Goal: Information Seeking & Learning: Learn about a topic

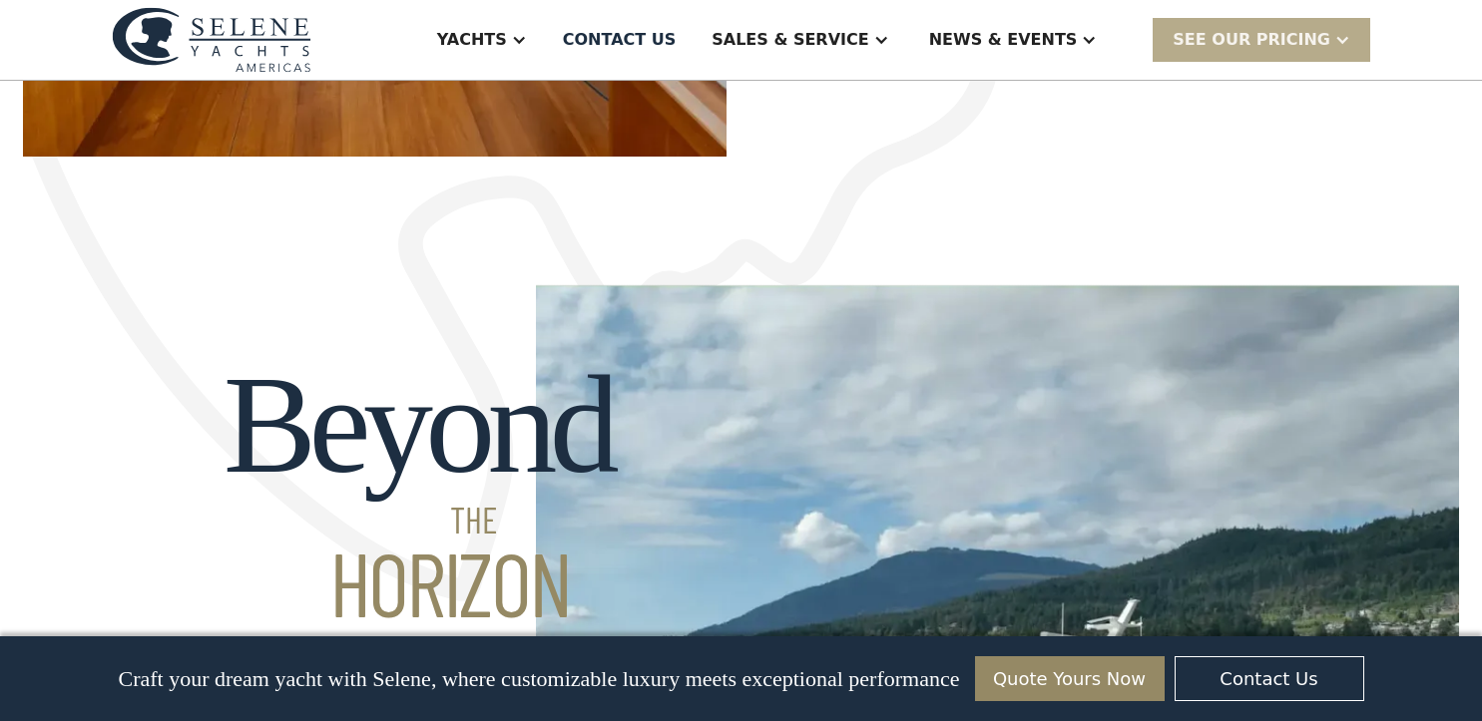
scroll to position [1497, 0]
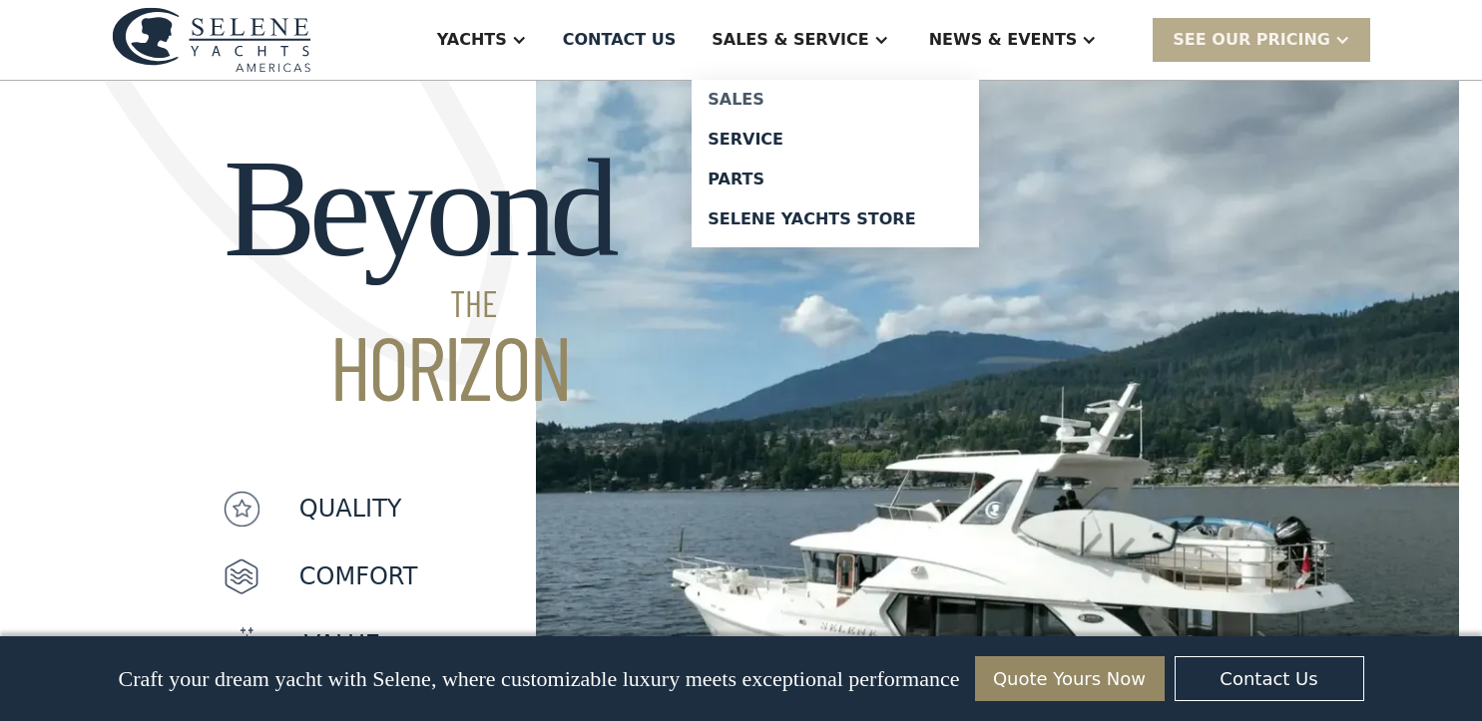
click at [859, 100] on div "Sales" at bounding box center [834, 100] width 255 height 16
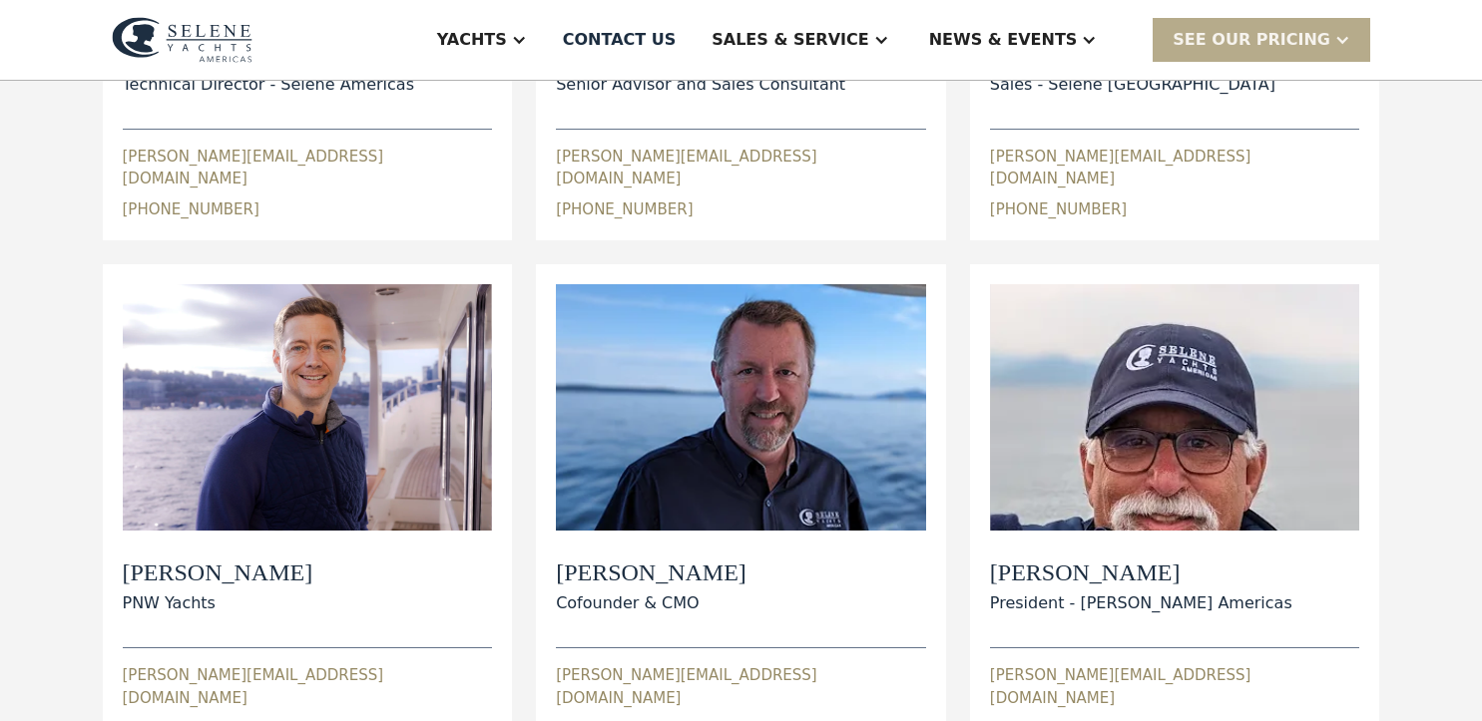
scroll to position [599, 0]
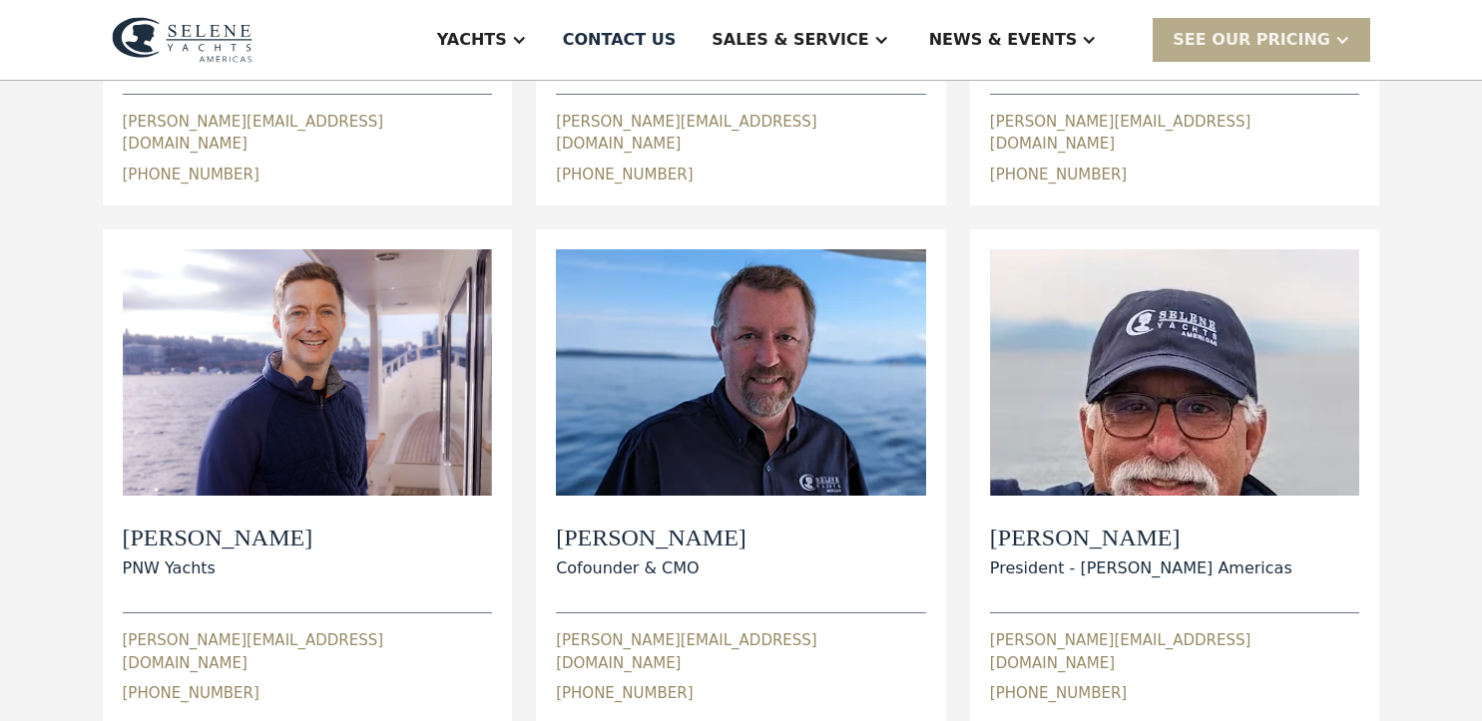
drag, startPoint x: 0, startPoint y: 0, endPoint x: 795, endPoint y: 584, distance: 986.5
click at [795, 584] on div "Paul Cifka Cofounder & CMO paul@seleneamericas.com 1 (206) 310-6237" at bounding box center [741, 600] width 370 height 209
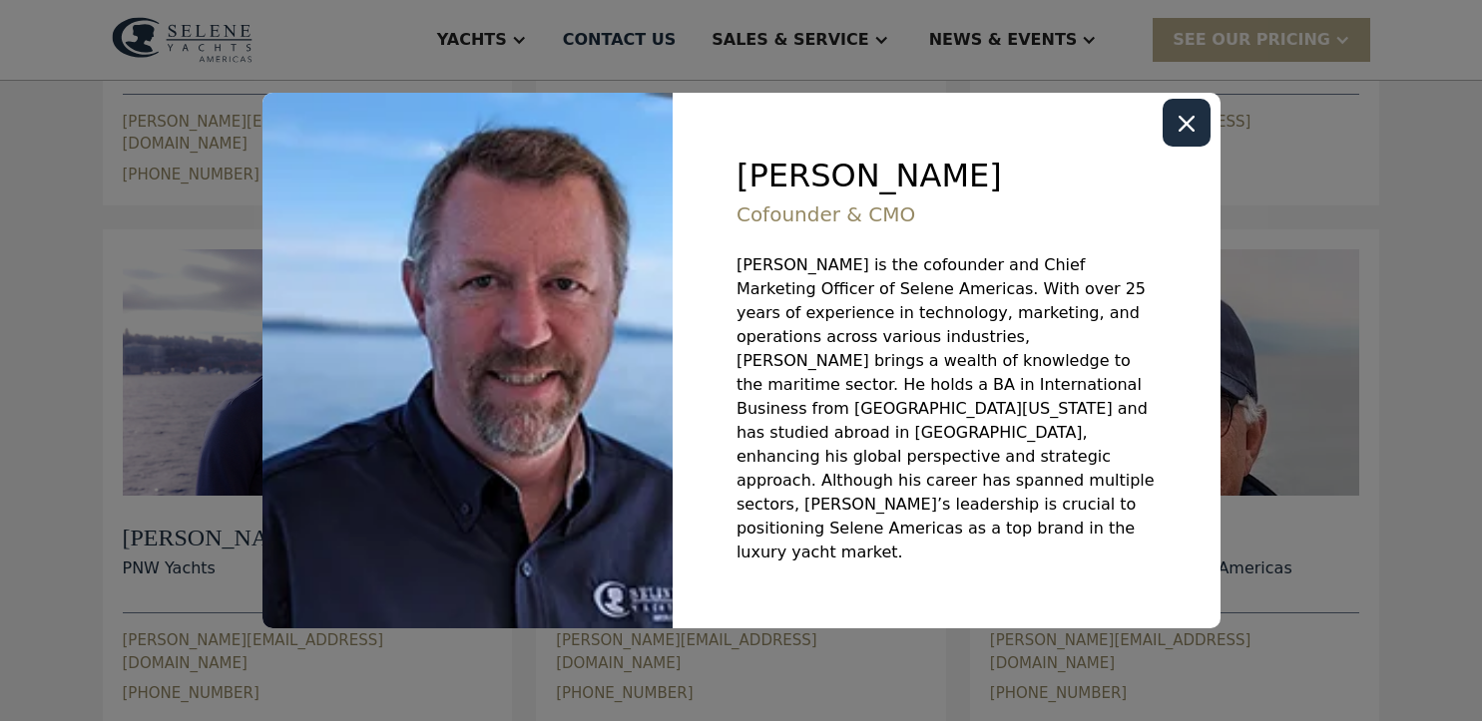
click at [1182, 132] on icon "Close modal" at bounding box center [1186, 124] width 16 height 16
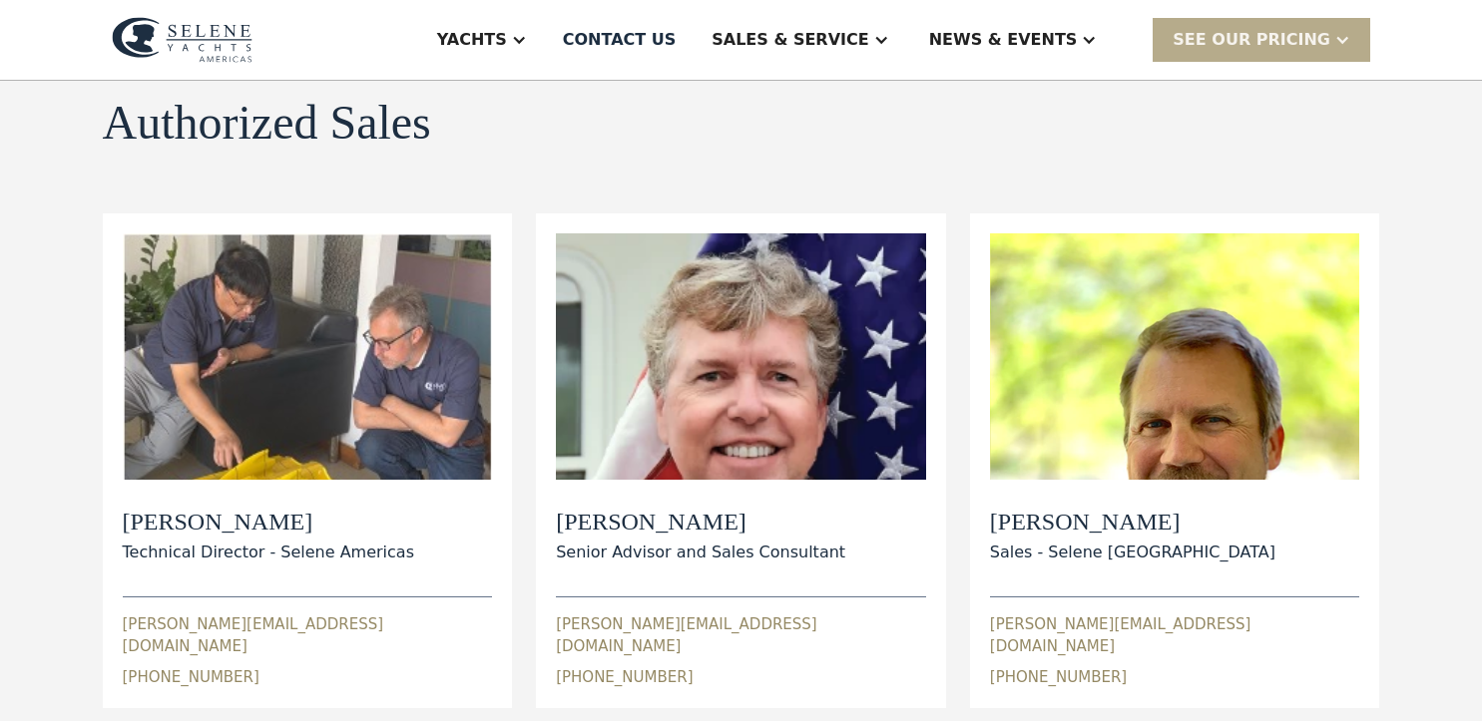
scroll to position [0, 0]
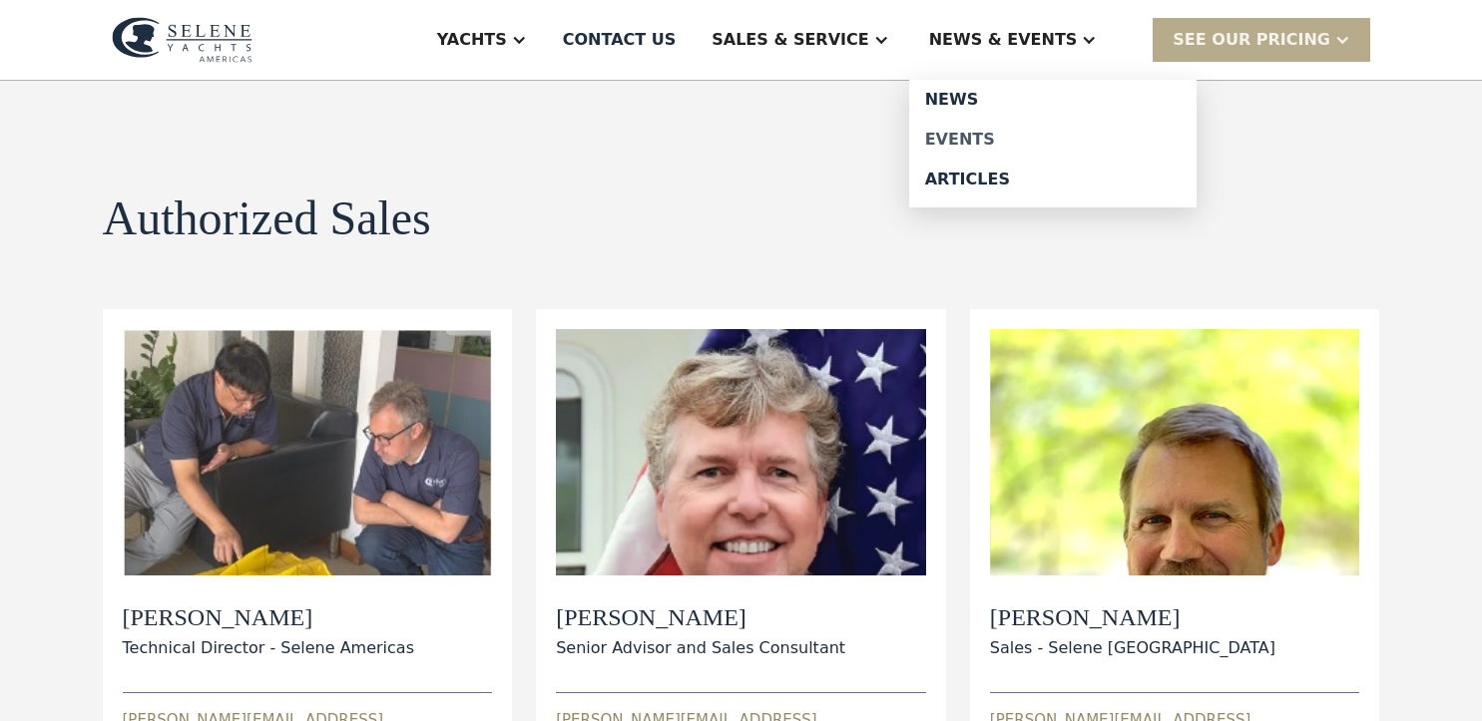
click at [1017, 142] on div "Events" at bounding box center [1052, 140] width 255 height 16
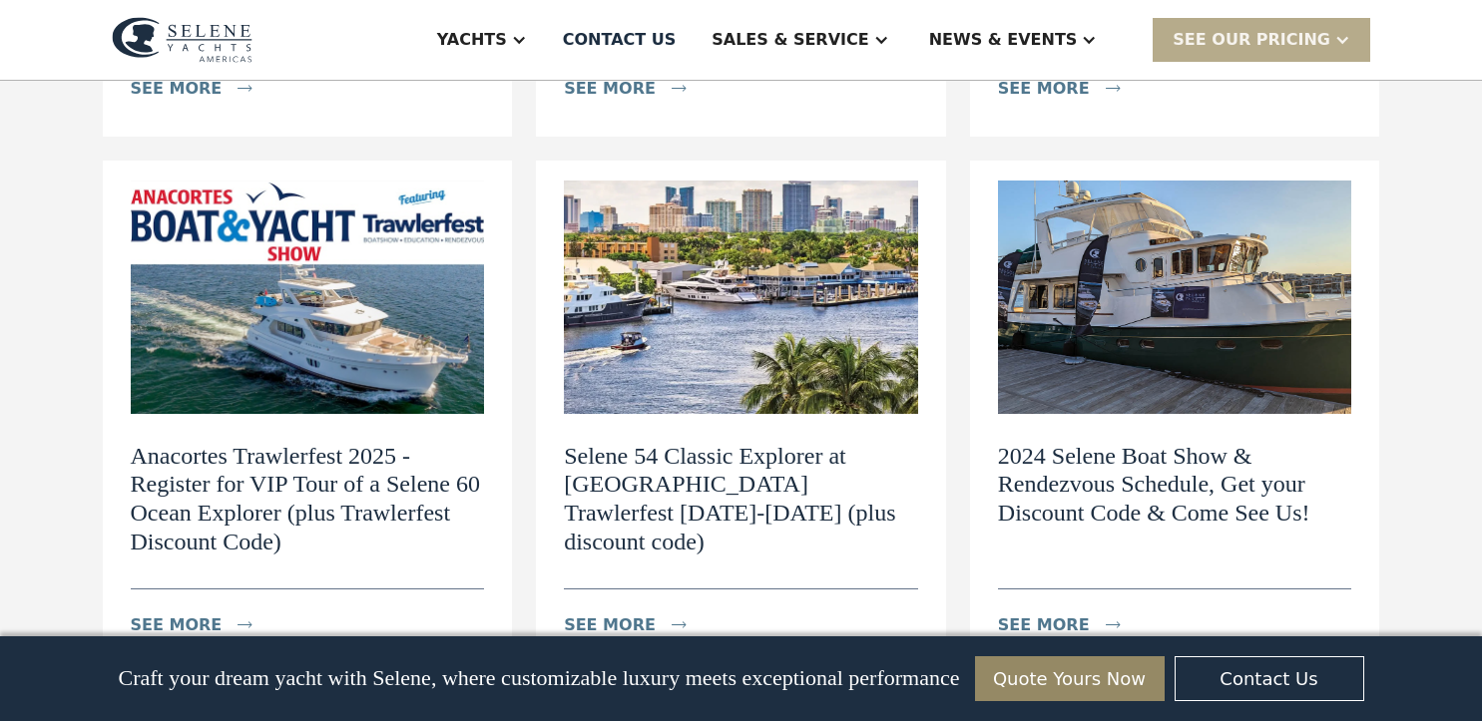
scroll to position [1297, 0]
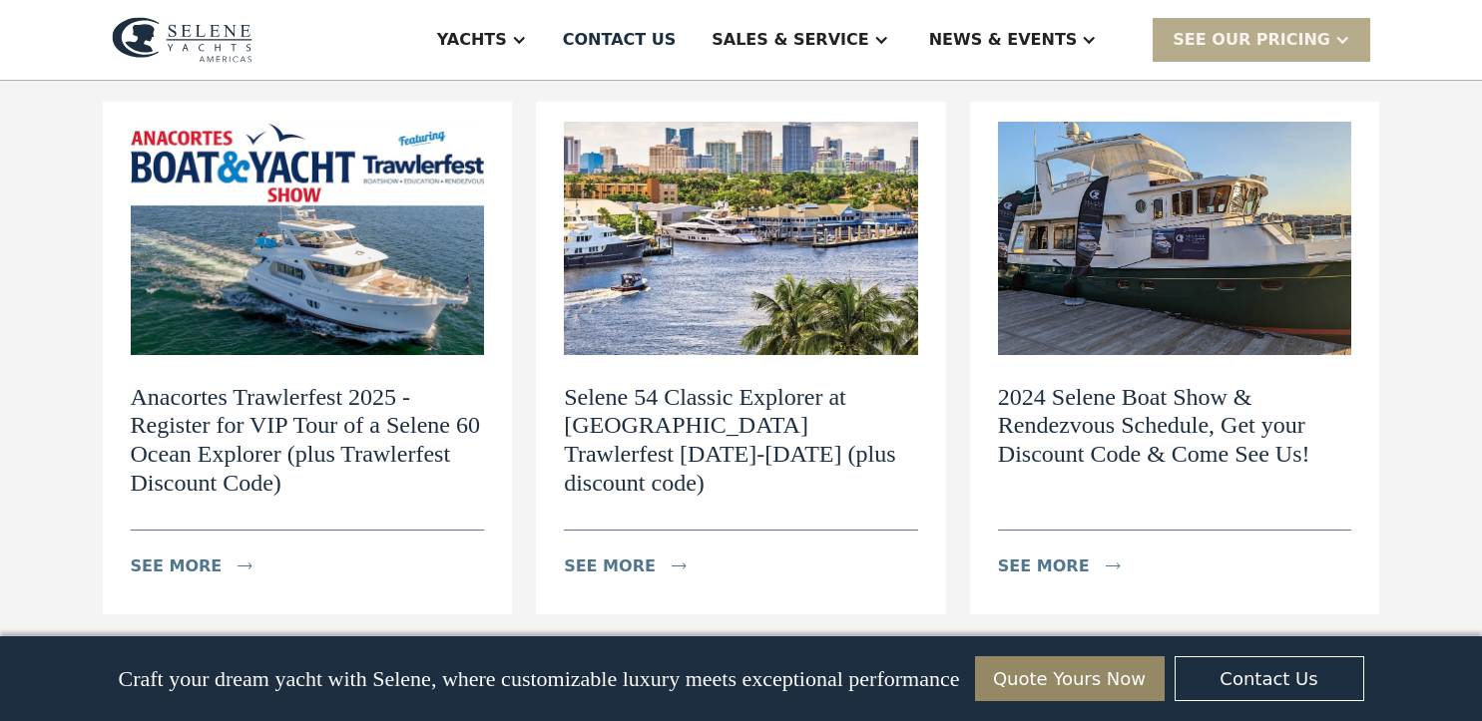
click at [385, 309] on img at bounding box center [308, 238] width 354 height 233
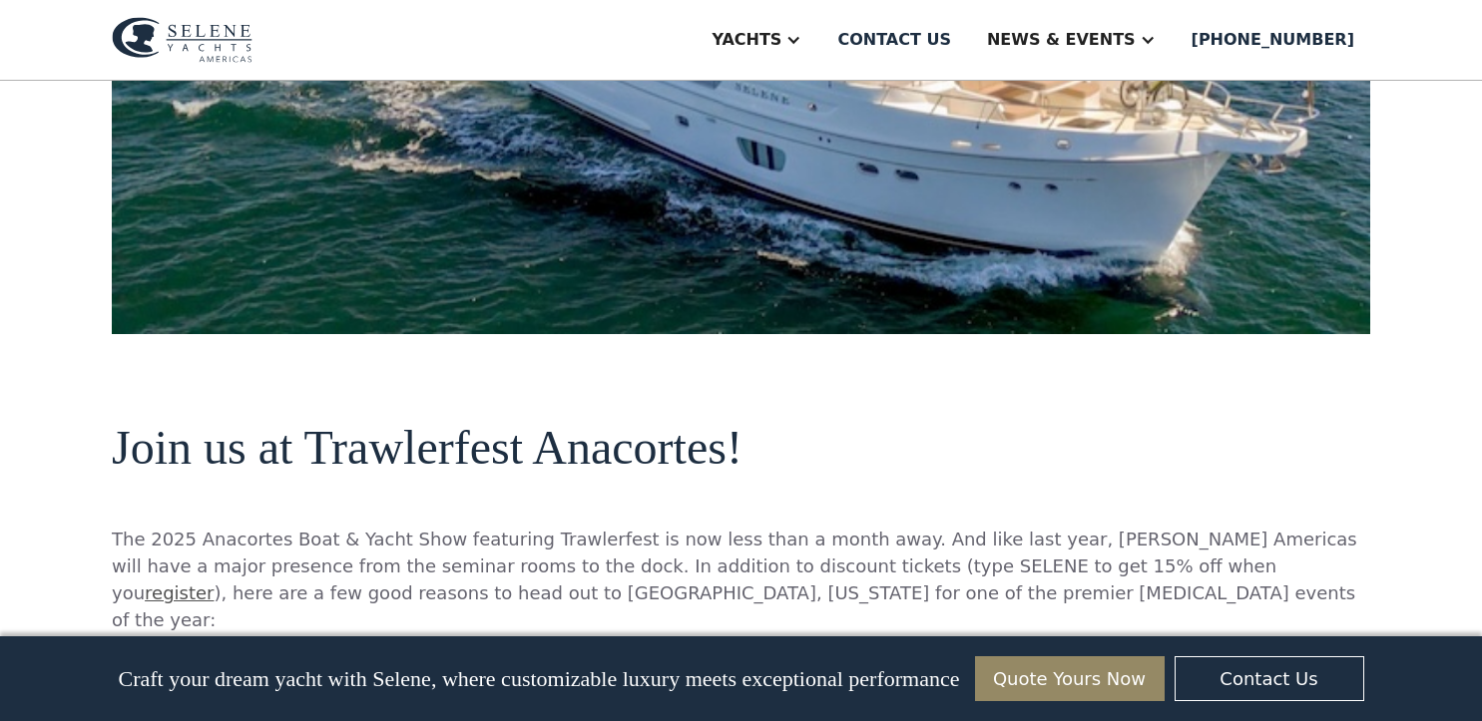
scroll to position [1297, 0]
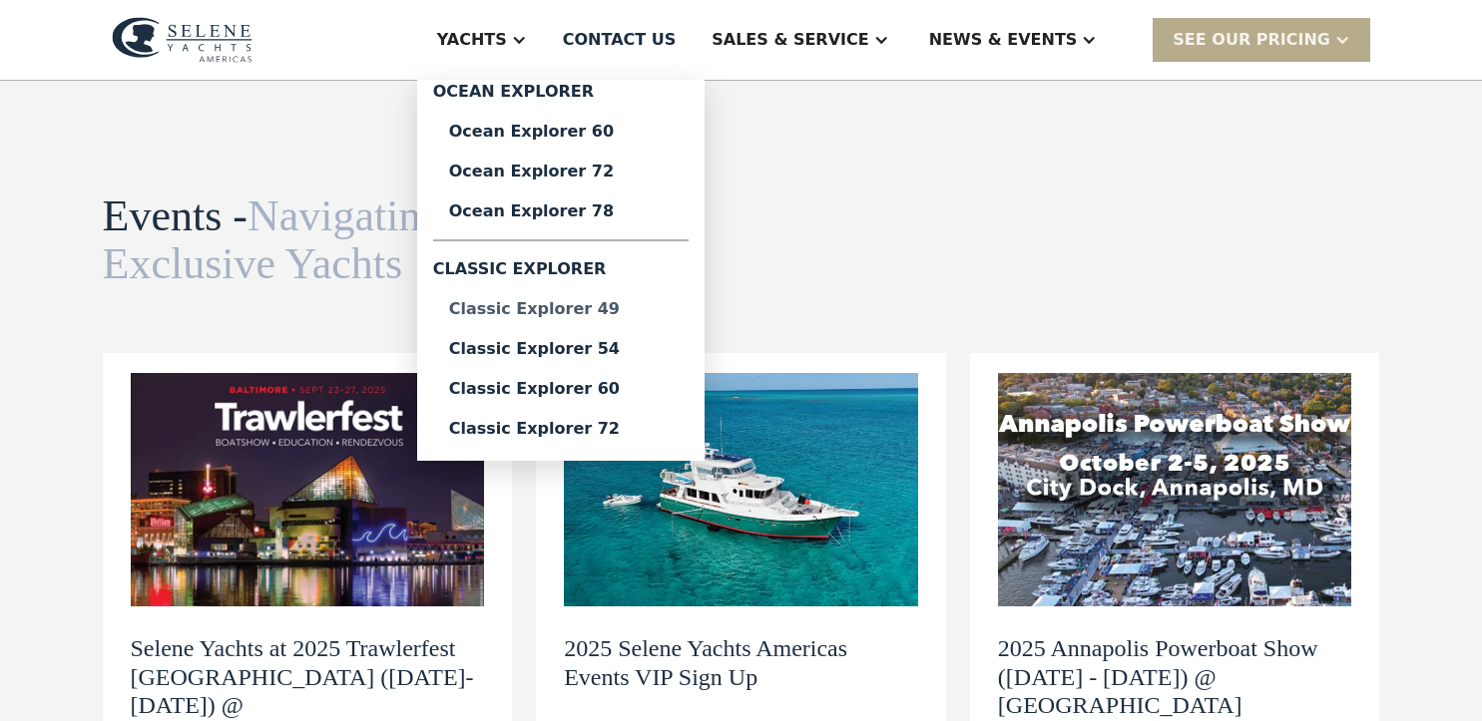
click at [604, 319] on link "Classic Explorer 49" at bounding box center [560, 309] width 255 height 40
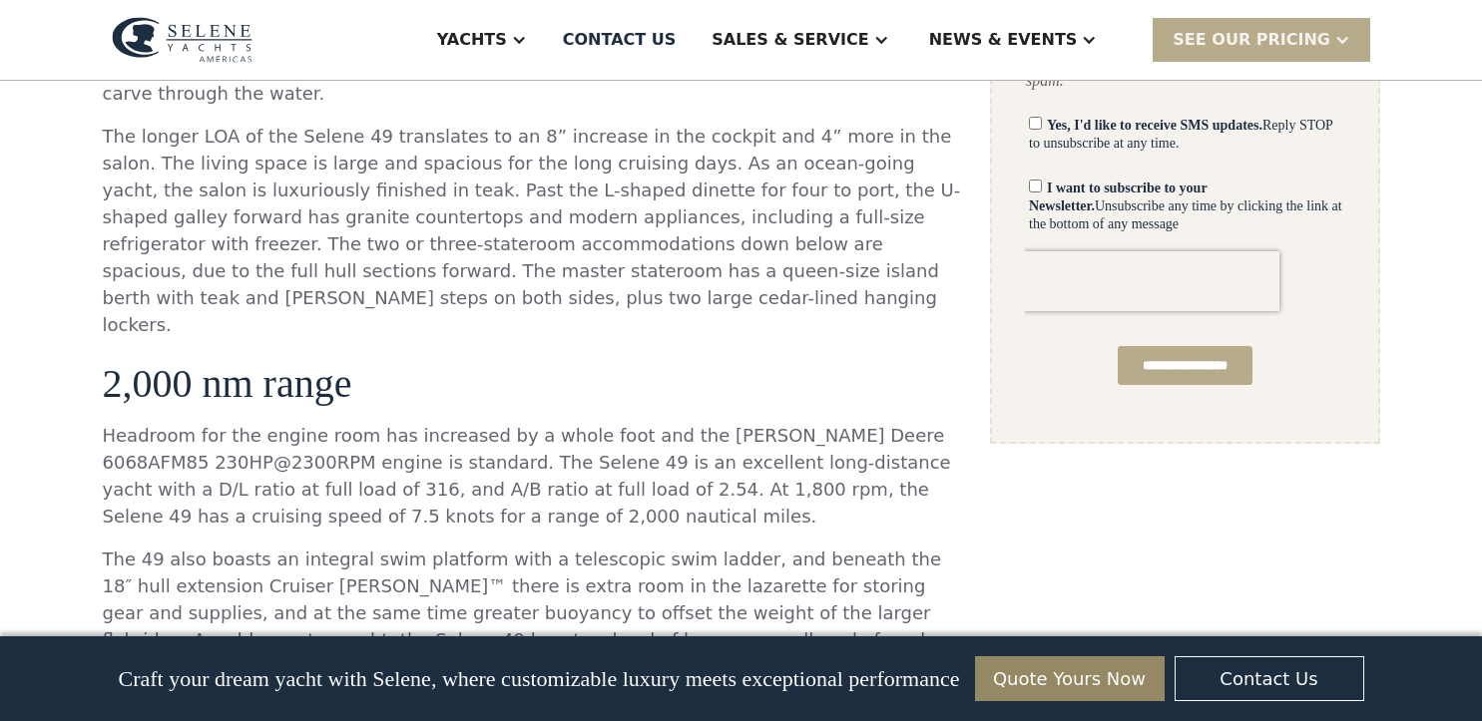
scroll to position [1497, 0]
